Goal: Transaction & Acquisition: Download file/media

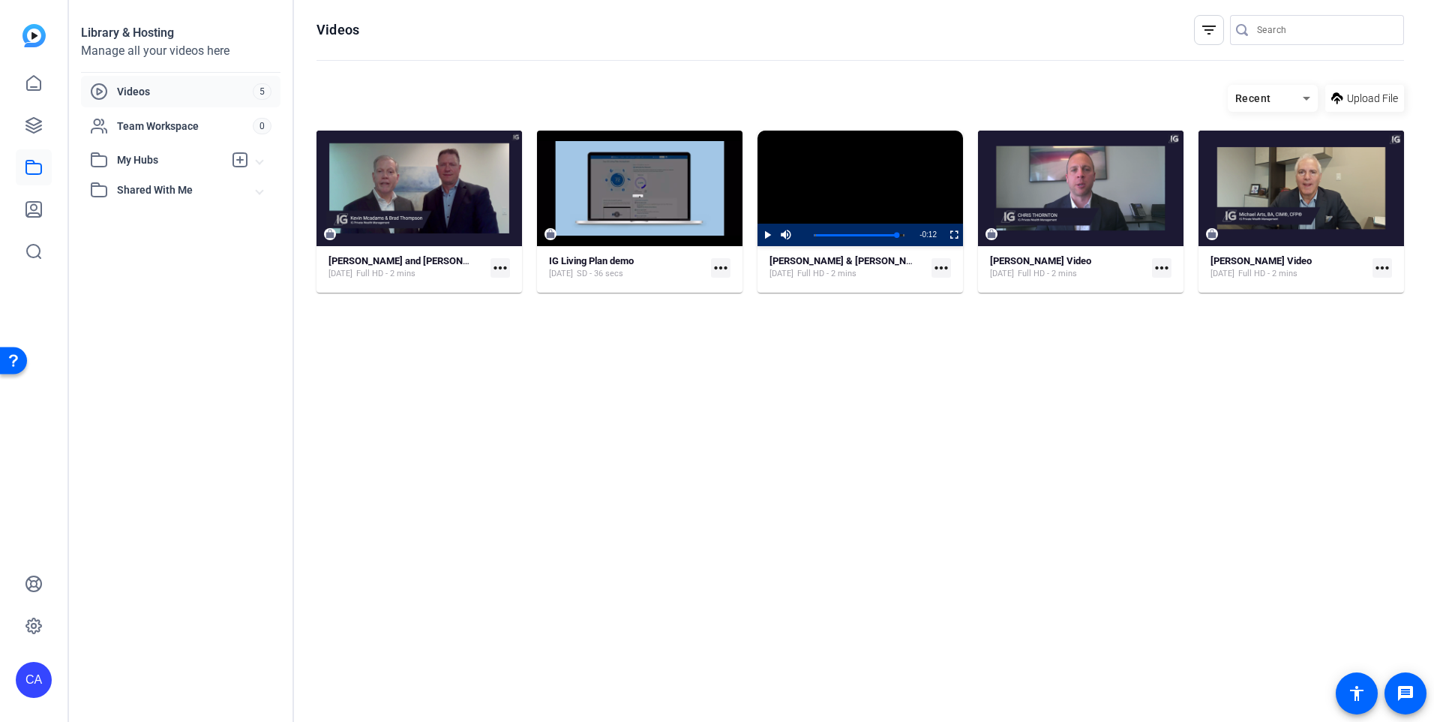
click at [503, 263] on mat-icon "more_horiz" at bounding box center [501, 268] width 20 height 20
click at [512, 307] on span "Download" at bounding box center [534, 309] width 62 height 18
click at [501, 269] on mat-icon "more_horiz" at bounding box center [501, 268] width 20 height 20
click at [1062, 374] on div at bounding box center [717, 361] width 1434 height 722
click at [1161, 272] on mat-icon "more_horiz" at bounding box center [1162, 268] width 20 height 20
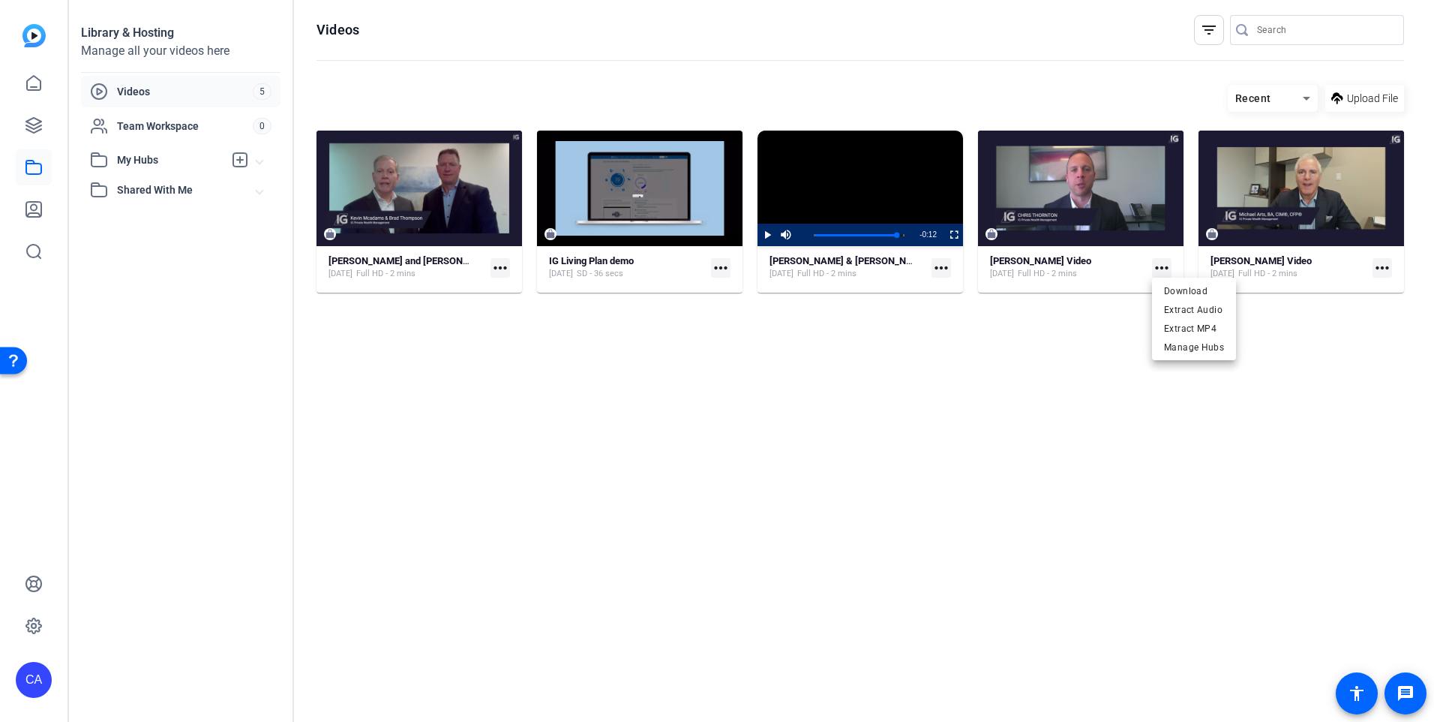
click at [1377, 263] on div at bounding box center [717, 361] width 1434 height 722
click at [1382, 269] on mat-icon "more_horiz" at bounding box center [1383, 268] width 20 height 20
click at [944, 264] on div at bounding box center [717, 361] width 1434 height 722
click at [939, 265] on mat-icon "more_horiz" at bounding box center [942, 268] width 20 height 20
click at [755, 359] on div at bounding box center [717, 361] width 1434 height 722
